Goal: Find specific page/section: Find specific page/section

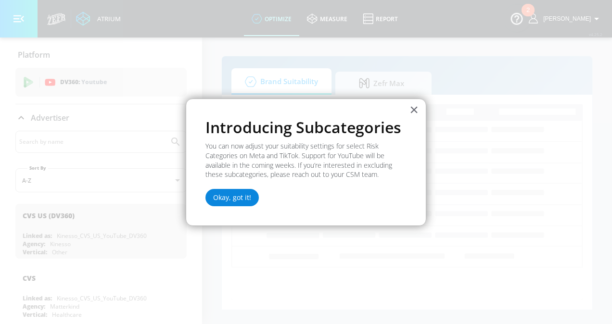
click at [224, 199] on button "Okay, got it!" at bounding box center [231, 197] width 53 height 17
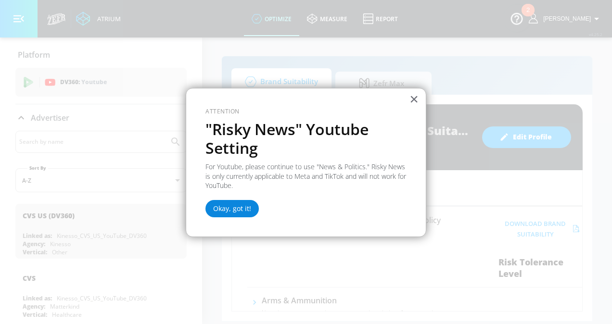
click at [242, 208] on button "Okay, got it!" at bounding box center [231, 208] width 53 height 17
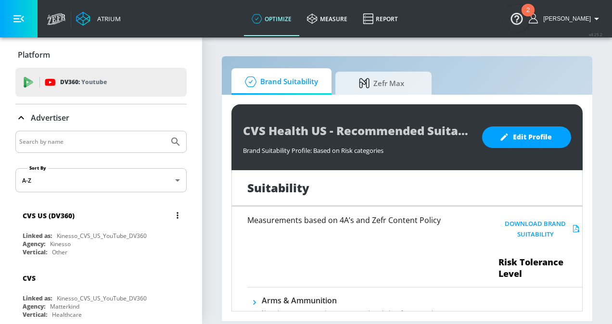
scroll to position [2, 0]
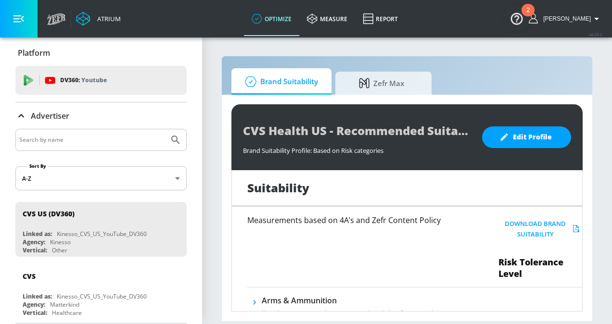
click at [21, 113] on icon at bounding box center [21, 116] width 12 height 12
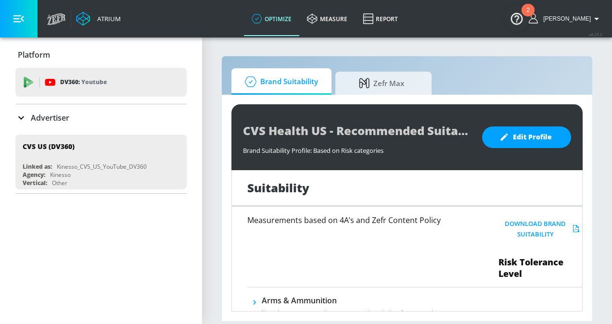
scroll to position [0, 0]
click at [387, 82] on span "Zefr Max" at bounding box center [381, 81] width 73 height 23
